Goal: Communication & Community: Answer question/provide support

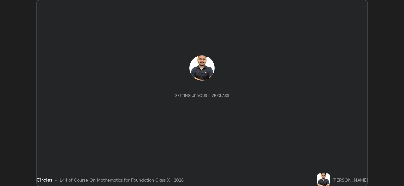
scroll to position [186, 404]
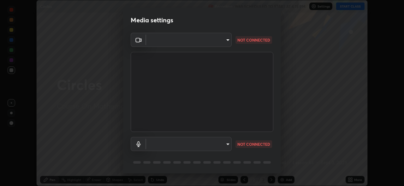
type input "97ceaaebac2d1d4ecb529c1a01e8ac353ba7857374632d61793b1c9812b1f332"
type input "bc36ce93f7dd0fad5a124689c5a6df2a6f37c0736dff020c1e35f919c27bf9e5"
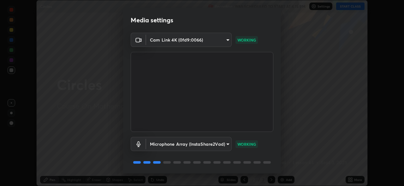
scroll to position [20, 0]
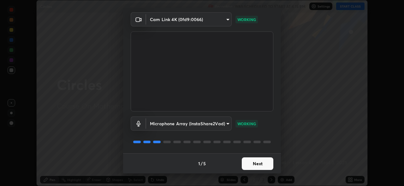
click at [252, 163] on button "Next" at bounding box center [257, 164] width 32 height 13
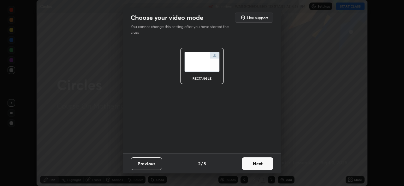
click at [252, 163] on button "Next" at bounding box center [257, 164] width 32 height 13
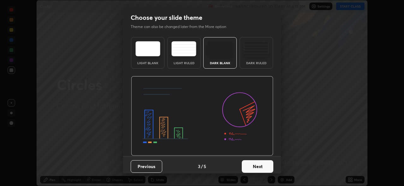
click at [253, 61] on div "Dark Ruled" at bounding box center [255, 62] width 25 height 3
click at [256, 164] on button "Next" at bounding box center [257, 166] width 32 height 13
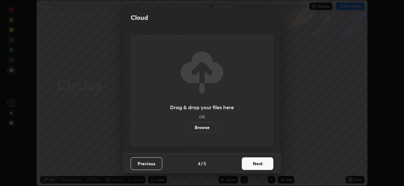
click at [250, 163] on button "Next" at bounding box center [257, 164] width 32 height 13
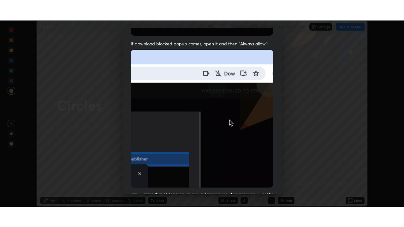
scroll to position [149, 0]
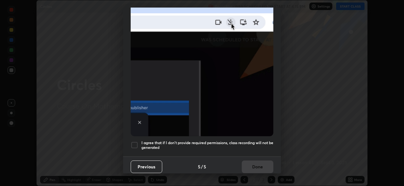
click at [135, 142] on div at bounding box center [135, 146] width 8 height 8
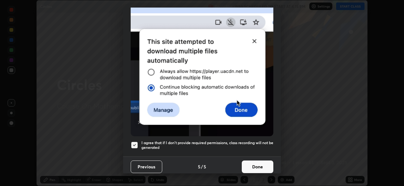
click at [249, 163] on button "Done" at bounding box center [257, 167] width 32 height 13
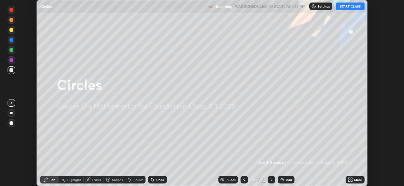
click at [350, 6] on button "START CLASS" at bounding box center [350, 7] width 28 height 8
click at [351, 181] on icon at bounding box center [351, 181] width 2 height 2
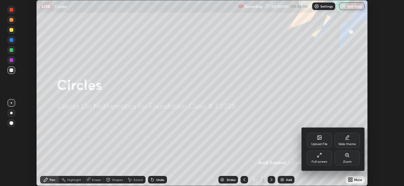
click at [326, 159] on div "Full screen" at bounding box center [318, 158] width 25 height 15
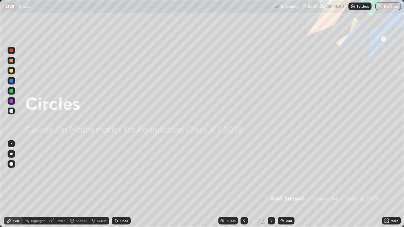
scroll to position [227, 404]
click at [285, 186] on div "Add" at bounding box center [285, 221] width 17 height 8
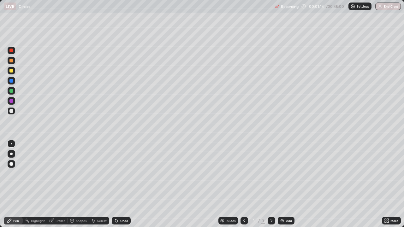
click at [32, 186] on div "Highlight" at bounding box center [38, 220] width 14 height 3
click at [50, 186] on icon at bounding box center [51, 221] width 4 height 4
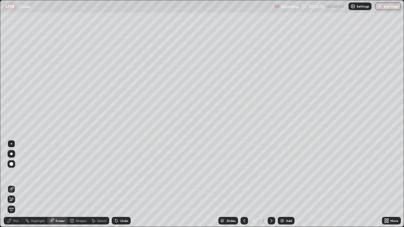
click at [12, 186] on span "Erase all" at bounding box center [11, 209] width 7 height 4
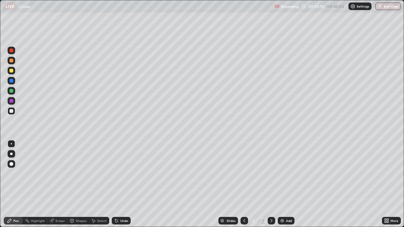
click at [282, 186] on img at bounding box center [281, 220] width 5 height 5
click at [55, 186] on div "Eraser" at bounding box center [57, 221] width 20 height 8
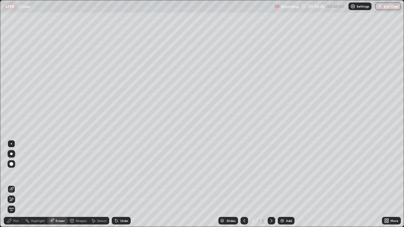
click at [16, 186] on div "Pen" at bounding box center [16, 220] width 6 height 3
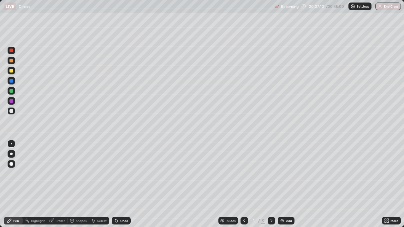
click at [12, 69] on div at bounding box center [11, 71] width 4 height 4
click at [286, 186] on div "Add" at bounding box center [289, 220] width 6 height 3
click at [94, 186] on icon at bounding box center [93, 220] width 5 height 5
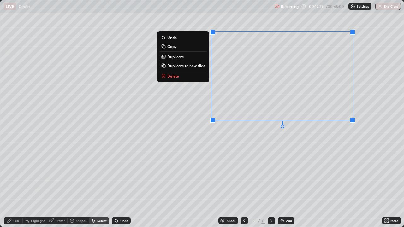
click at [17, 186] on div "Pen" at bounding box center [16, 220] width 6 height 3
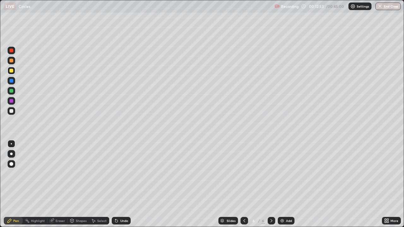
click at [283, 186] on img at bounding box center [281, 220] width 5 height 5
click at [289, 186] on div "Add" at bounding box center [289, 220] width 6 height 3
click at [280, 186] on img at bounding box center [281, 220] width 5 height 5
click at [281, 186] on img at bounding box center [281, 220] width 5 height 5
click at [283, 186] on img at bounding box center [281, 220] width 5 height 5
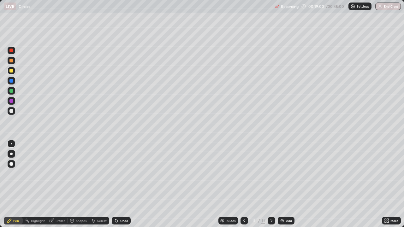
click at [12, 110] on div at bounding box center [11, 111] width 4 height 4
click at [277, 186] on div "Add" at bounding box center [285, 221] width 17 height 8
click at [243, 186] on icon at bounding box center [243, 220] width 5 height 5
click at [278, 186] on div "Add" at bounding box center [285, 221] width 17 height 8
click at [9, 70] on div at bounding box center [12, 71] width 8 height 8
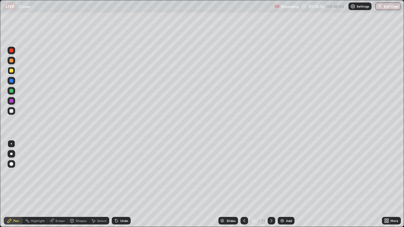
click at [245, 186] on icon at bounding box center [243, 220] width 5 height 5
click at [244, 186] on icon at bounding box center [243, 220] width 5 height 5
click at [269, 186] on div at bounding box center [271, 221] width 8 height 8
click at [273, 186] on div at bounding box center [271, 221] width 8 height 8
click at [281, 186] on img at bounding box center [281, 220] width 5 height 5
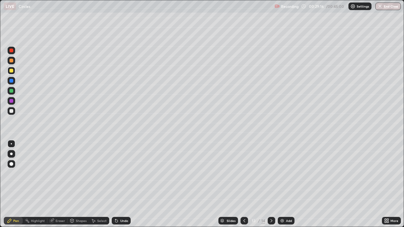
click at [282, 186] on div "Add" at bounding box center [285, 221] width 17 height 8
click at [9, 111] on div at bounding box center [12, 111] width 8 height 8
click at [284, 186] on div "Add" at bounding box center [285, 221] width 17 height 8
click at [282, 186] on img at bounding box center [281, 220] width 5 height 5
click at [284, 186] on div "Add" at bounding box center [285, 221] width 17 height 8
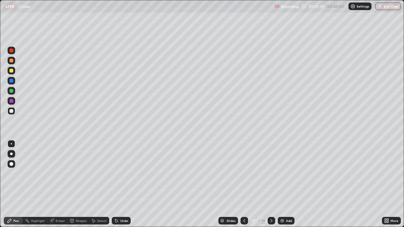
click at [11, 71] on div at bounding box center [11, 71] width 4 height 4
click at [326, 186] on div "Slides 17 / 18 Add" at bounding box center [256, 220] width 251 height 13
click at [98, 186] on div "Select" at bounding box center [99, 221] width 20 height 8
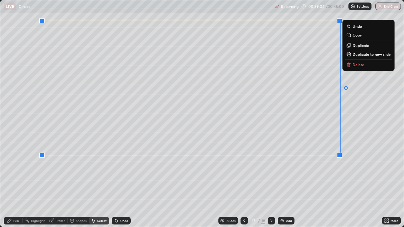
click at [18, 186] on div "Pen" at bounding box center [16, 220] width 6 height 3
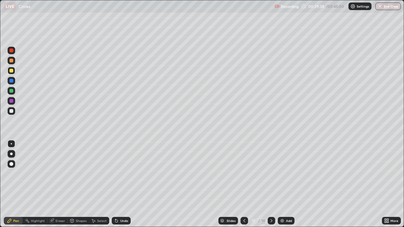
click at [37, 186] on div "Highlight" at bounding box center [38, 220] width 14 height 3
click at [55, 186] on div "Eraser" at bounding box center [59, 220] width 9 height 3
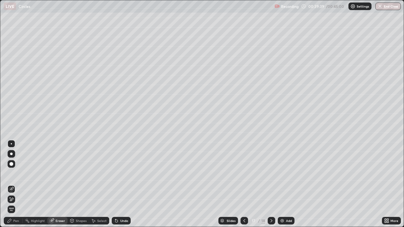
click at [11, 186] on icon at bounding box center [11, 199] width 5 height 5
click at [12, 186] on div "Pen" at bounding box center [13, 221] width 19 height 8
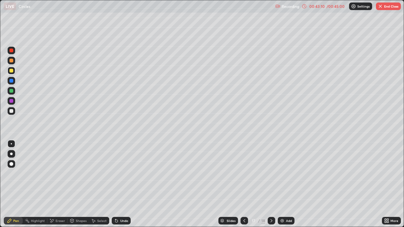
click at [389, 5] on button "End Class" at bounding box center [387, 7] width 25 height 8
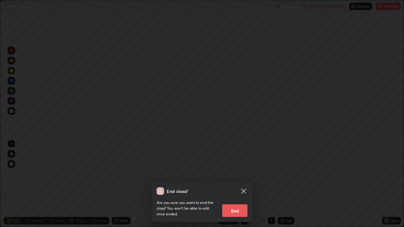
click at [239, 186] on button "End" at bounding box center [234, 210] width 25 height 13
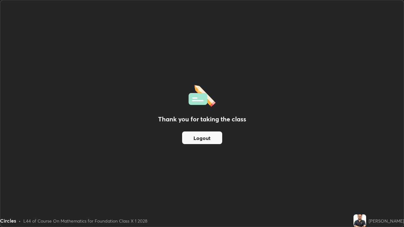
click at [191, 137] on button "Logout" at bounding box center [202, 137] width 40 height 13
click at [194, 141] on button "Logout" at bounding box center [202, 137] width 40 height 13
click at [197, 137] on button "Logout" at bounding box center [202, 137] width 40 height 13
click at [198, 139] on button "Logout" at bounding box center [202, 137] width 40 height 13
click at [197, 136] on button "Logout" at bounding box center [202, 137] width 40 height 13
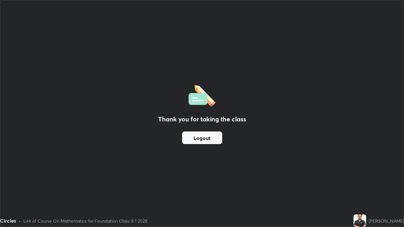
click at [197, 136] on button "Logout" at bounding box center [202, 137] width 40 height 13
click at [24, 100] on div "Thank you for taking the class Logout" at bounding box center [201, 113] width 403 height 226
